Goal: Information Seeking & Learning: Find specific fact

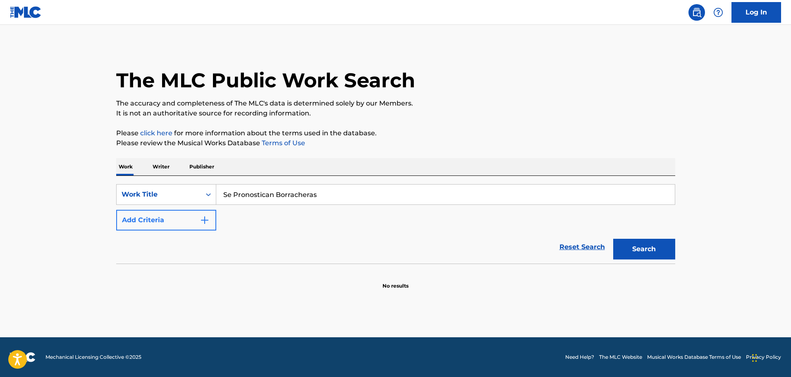
type input "Se Pronostican Borracheras"
click at [193, 220] on button "Add Criteria" at bounding box center [166, 220] width 100 height 21
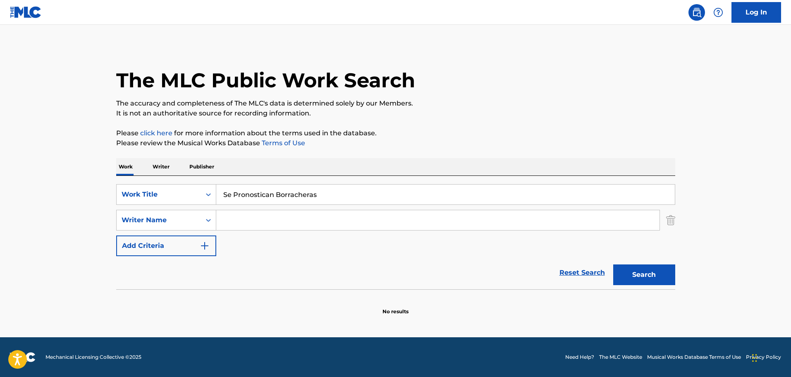
click at [242, 220] on input "Search Form" at bounding box center [437, 220] width 443 height 20
click at [613, 264] on button "Search" at bounding box center [644, 274] width 62 height 21
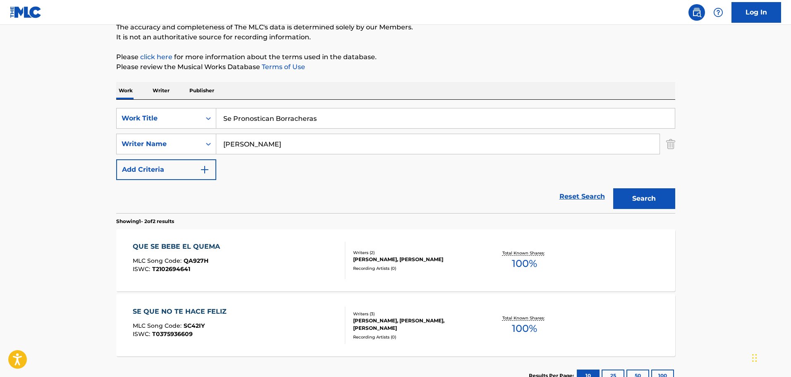
scroll to position [83, 0]
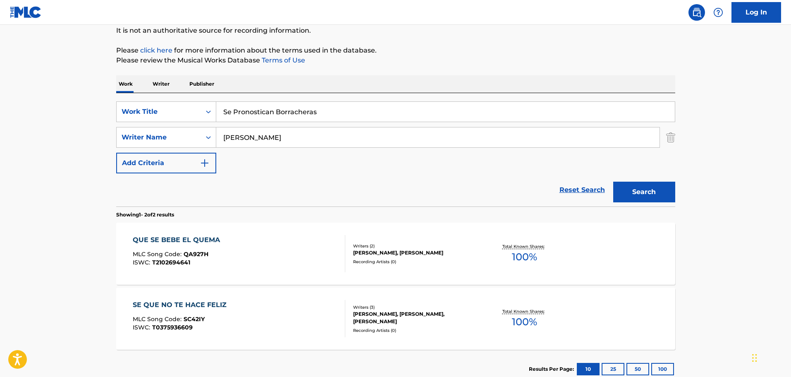
type input "[PERSON_NAME]"
click at [613, 181] on button "Search" at bounding box center [644, 191] width 62 height 21
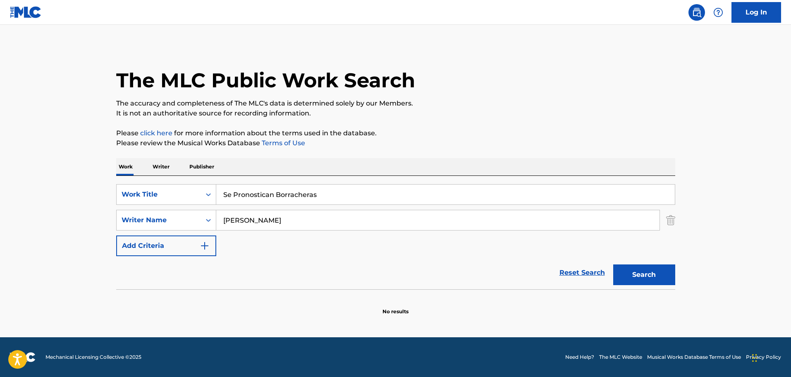
scroll to position [0, 0]
click at [354, 219] on input "[PERSON_NAME]" at bounding box center [437, 220] width 443 height 20
click at [353, 219] on input "[PERSON_NAME]" at bounding box center [437, 220] width 443 height 20
click at [613, 264] on button "Search" at bounding box center [644, 274] width 62 height 21
